Goal: Task Accomplishment & Management: Use online tool/utility

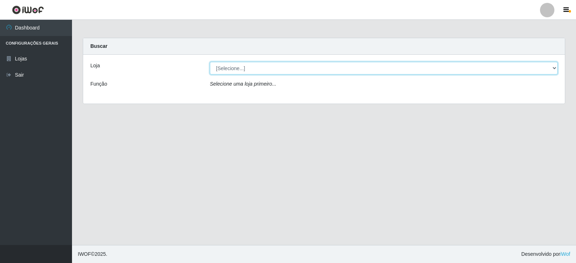
click at [273, 69] on select "[Selecione...] Queiroz Atacadão - Catolé do Rocha" at bounding box center [384, 68] width 348 height 13
select select "500"
click at [210, 62] on select "[Selecione...] Queiroz Atacadão - Catolé do Rocha" at bounding box center [384, 68] width 348 height 13
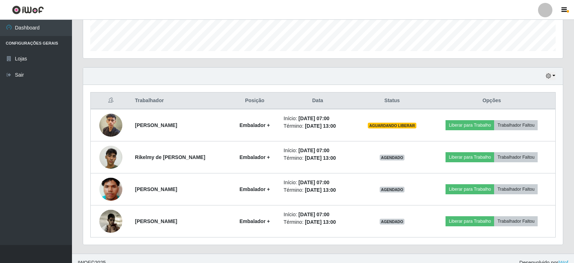
scroll to position [215, 0]
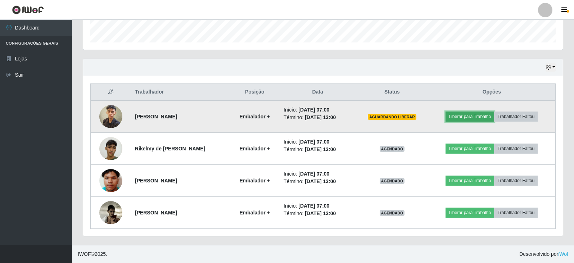
click at [477, 120] on button "Liberar para Trabalho" at bounding box center [470, 117] width 49 height 10
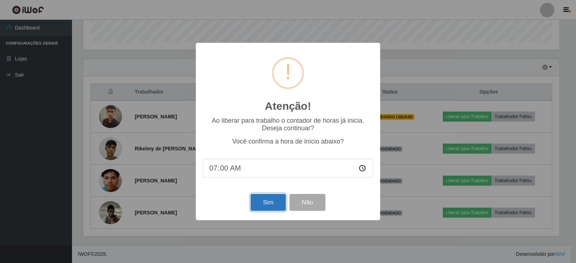
click at [264, 208] on button "Sim" at bounding box center [268, 202] width 35 height 17
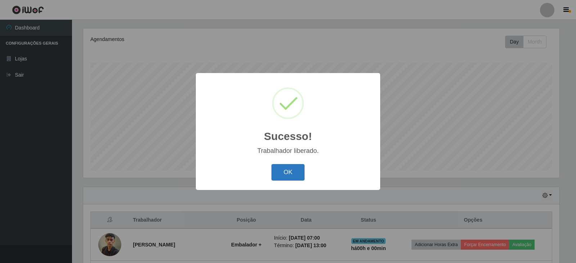
click at [284, 173] on button "OK" at bounding box center [288, 172] width 33 height 17
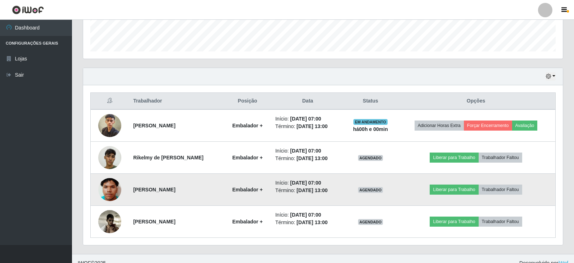
scroll to position [215, 0]
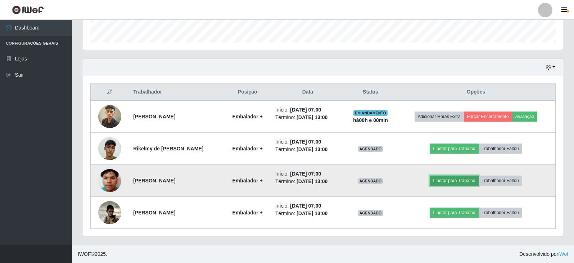
click at [455, 180] on button "Liberar para Trabalho" at bounding box center [454, 181] width 49 height 10
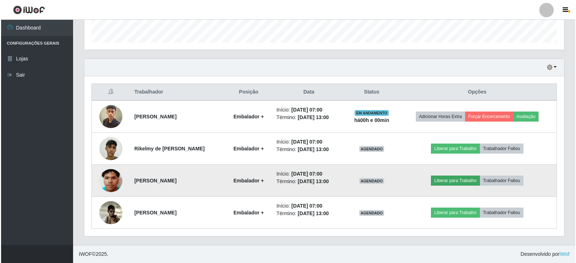
scroll to position [149, 476]
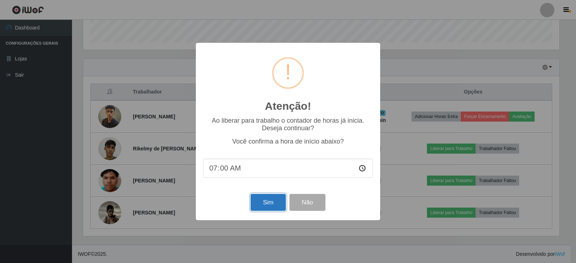
click at [261, 206] on button "Sim" at bounding box center [268, 202] width 35 height 17
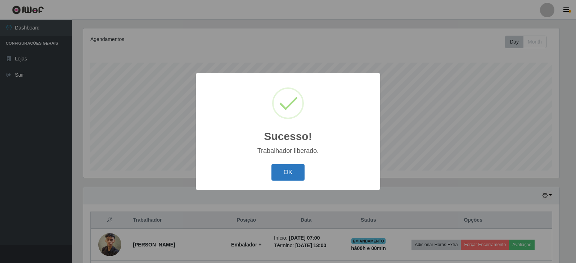
click at [280, 173] on button "OK" at bounding box center [288, 172] width 33 height 17
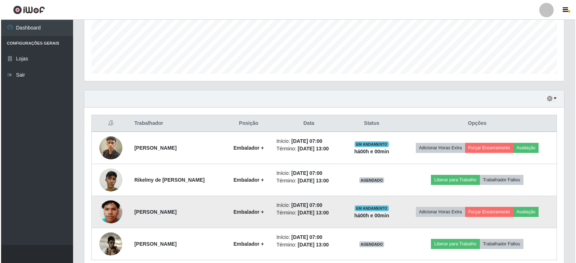
scroll to position [215, 0]
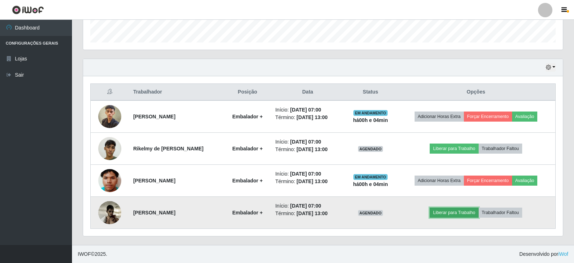
click at [470, 212] on button "Liberar para Trabalho" at bounding box center [454, 213] width 49 height 10
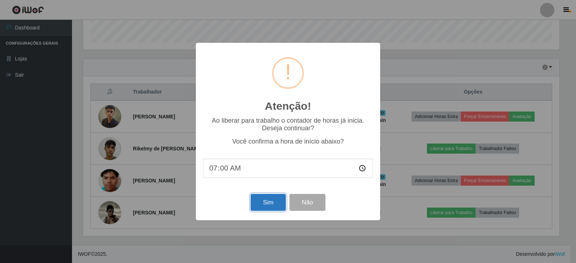
click at [270, 201] on button "Sim" at bounding box center [268, 202] width 35 height 17
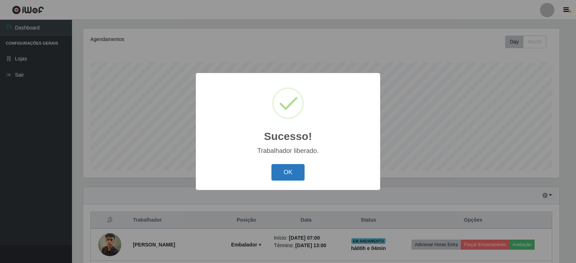
click at [289, 170] on button "OK" at bounding box center [288, 172] width 33 height 17
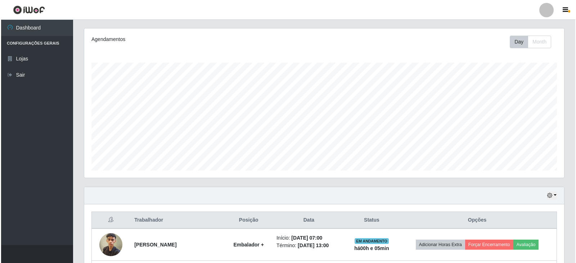
scroll to position [195, 0]
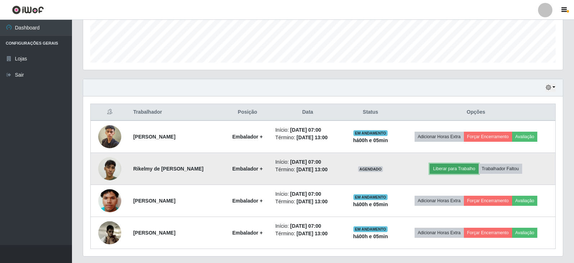
click at [452, 168] on button "Liberar para Trabalho" at bounding box center [454, 169] width 49 height 10
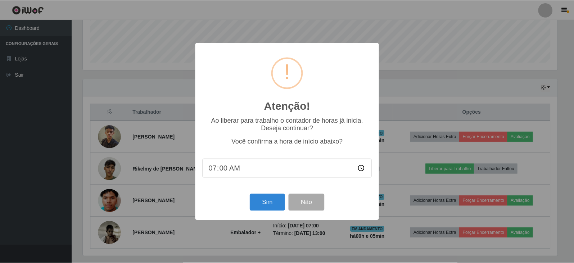
scroll to position [149, 476]
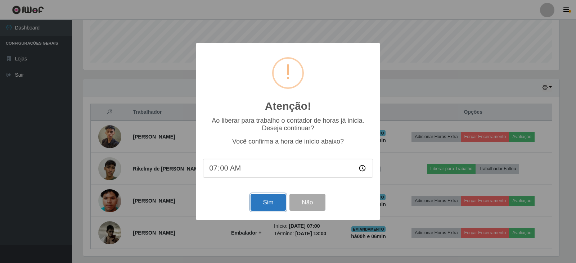
click at [271, 203] on button "Sim" at bounding box center [268, 202] width 35 height 17
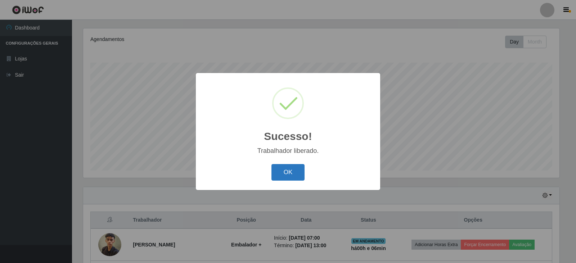
drag, startPoint x: 297, startPoint y: 176, endPoint x: 302, endPoint y: 177, distance: 4.9
click at [297, 176] on button "OK" at bounding box center [288, 172] width 33 height 17
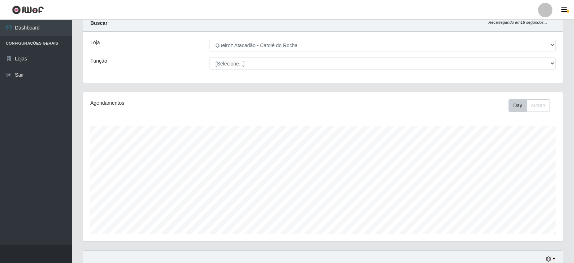
scroll to position [36, 0]
